Goal: Navigation & Orientation: Find specific page/section

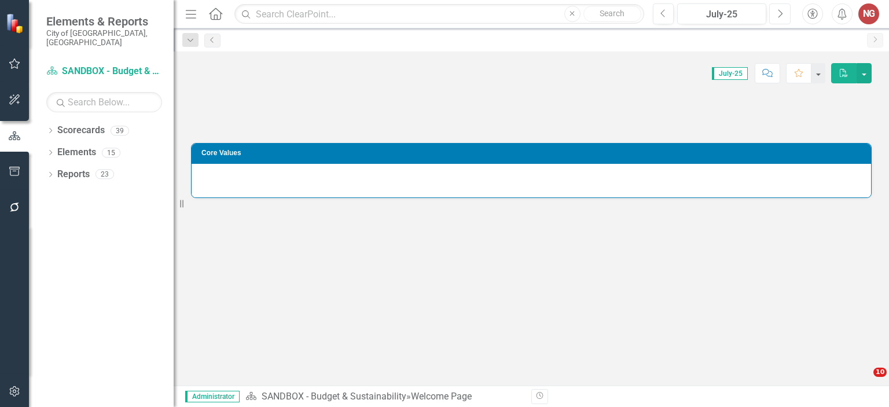
click at [780, 19] on button "Next" at bounding box center [780, 13] width 21 height 21
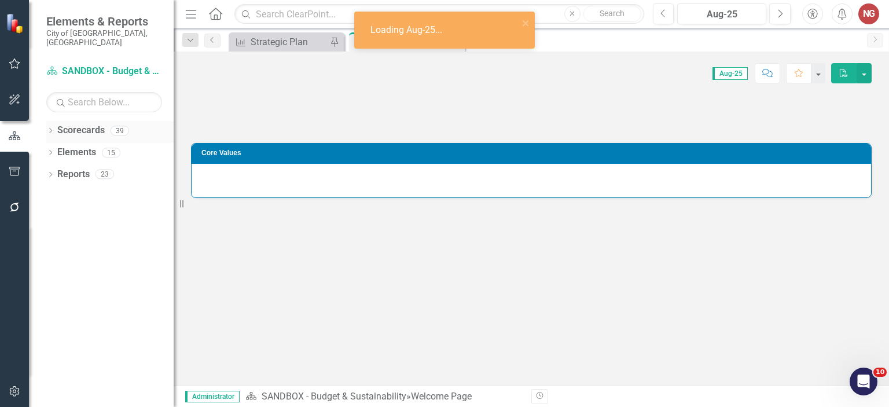
click at [51, 128] on icon at bounding box center [50, 130] width 3 height 5
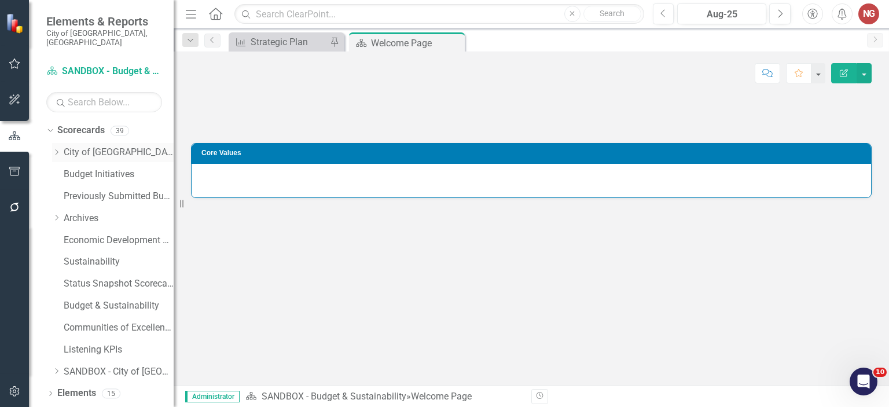
click at [54, 148] on div "Dropdown" at bounding box center [56, 153] width 9 height 10
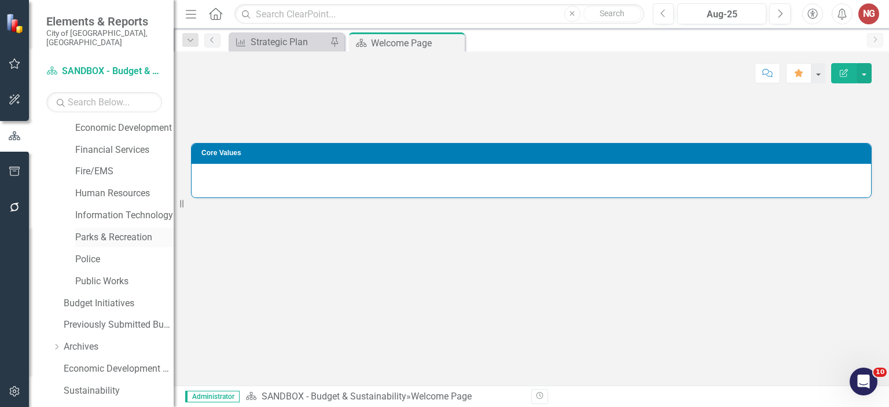
scroll to position [222, 0]
click at [96, 274] on link "Public Works" at bounding box center [124, 280] width 98 height 13
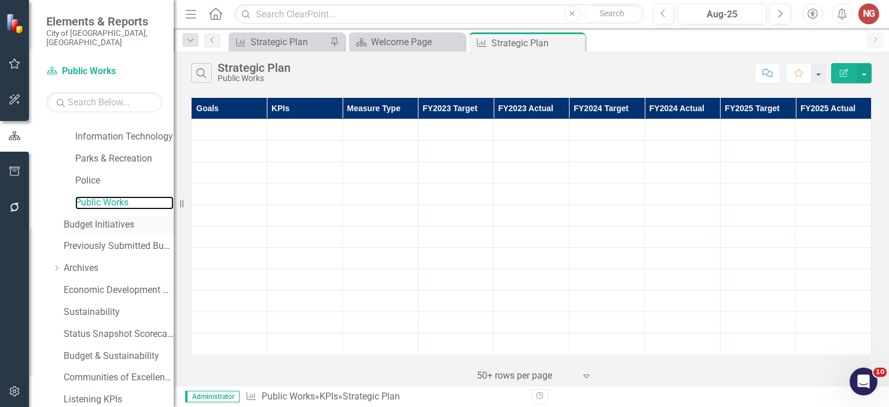
scroll to position [361, 0]
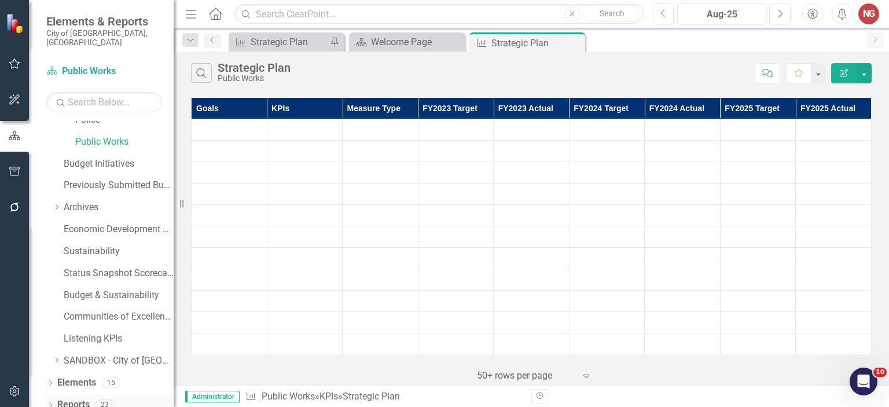
click at [53, 403] on icon "Dropdown" at bounding box center [50, 406] width 8 height 6
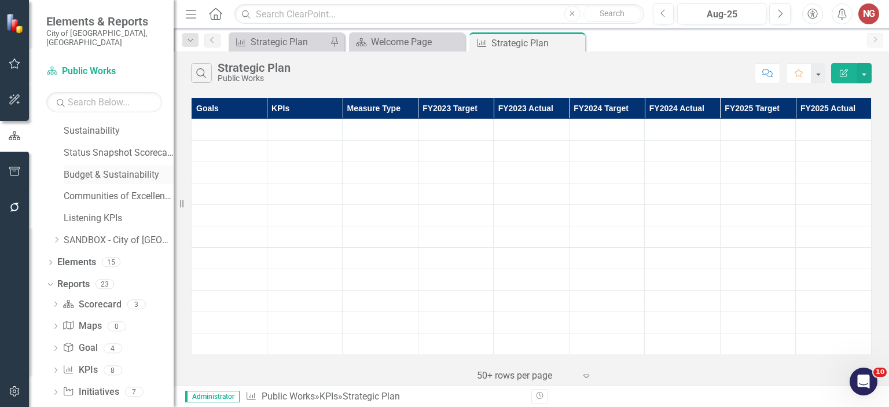
scroll to position [509, 0]
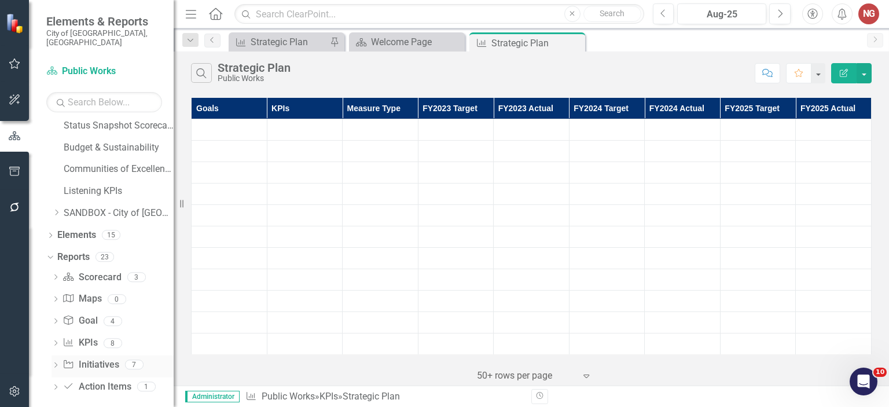
click at [58, 363] on icon "Dropdown" at bounding box center [56, 366] width 8 height 6
click at [90, 380] on div "Initiatives" at bounding box center [117, 385] width 112 height 10
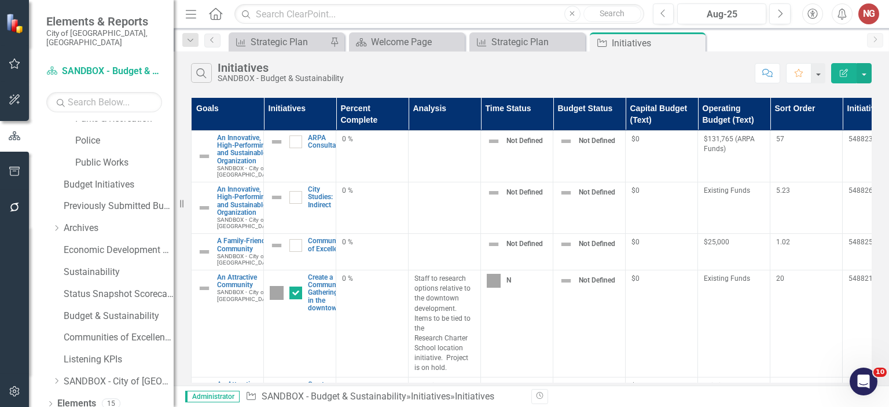
scroll to position [338, 0]
click at [98, 159] on link "Public Works" at bounding box center [124, 165] width 98 height 13
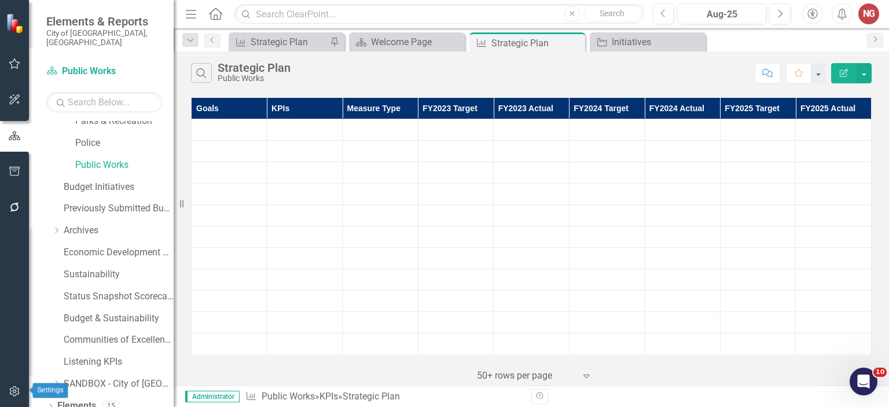
click at [12, 393] on icon "button" at bounding box center [15, 391] width 12 height 9
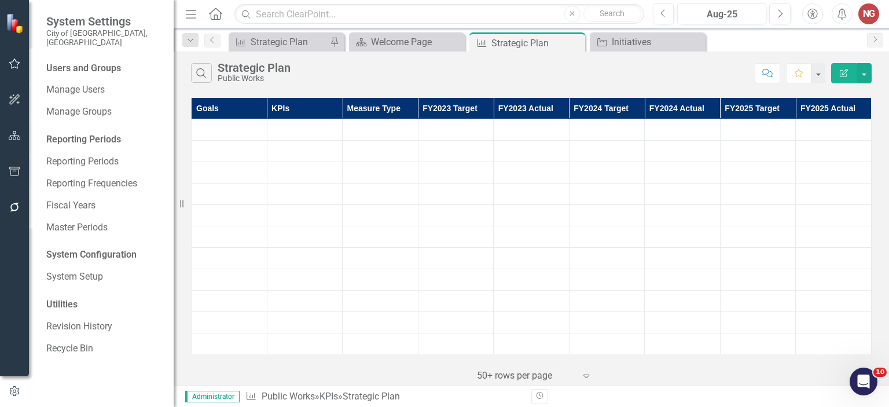
click at [12, 204] on icon "button" at bounding box center [14, 207] width 9 height 9
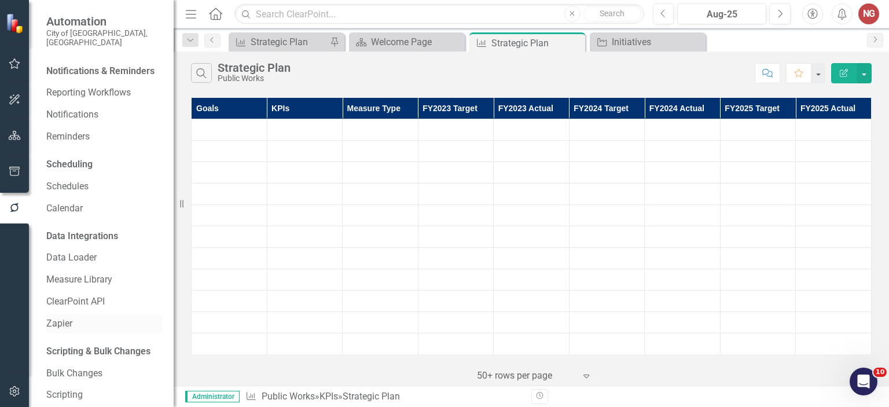
scroll to position [21, 0]
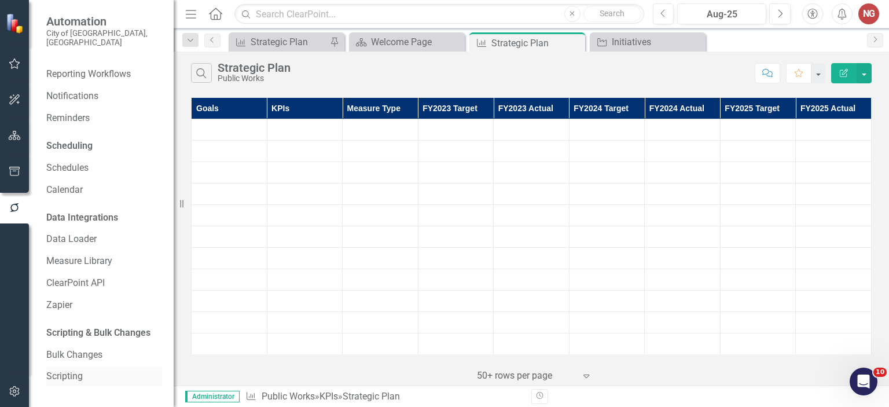
click at [71, 372] on link "Scripting" at bounding box center [104, 376] width 116 height 13
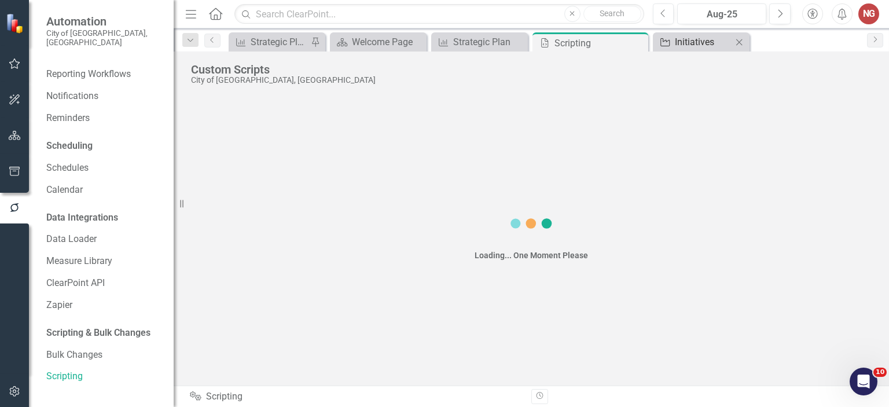
click at [690, 42] on div "Initiatives" at bounding box center [703, 42] width 57 height 14
